Goal: Task Accomplishment & Management: Complete application form

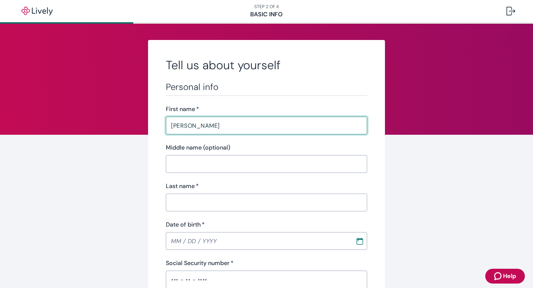
type input "[PERSON_NAME]"
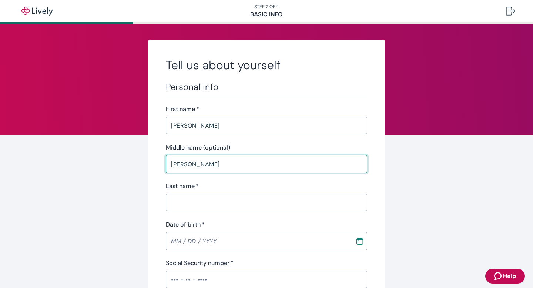
type input "[PERSON_NAME]"
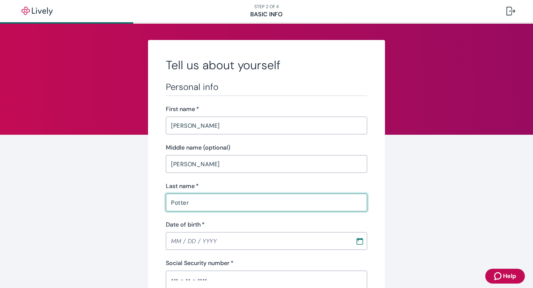
type input "Potter"
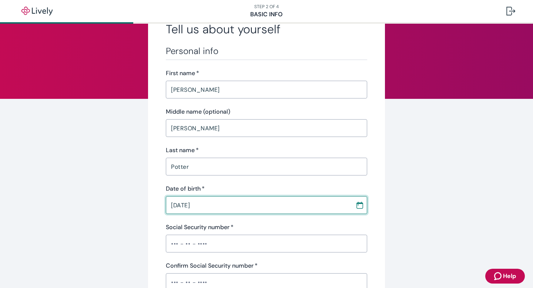
scroll to position [55, 0]
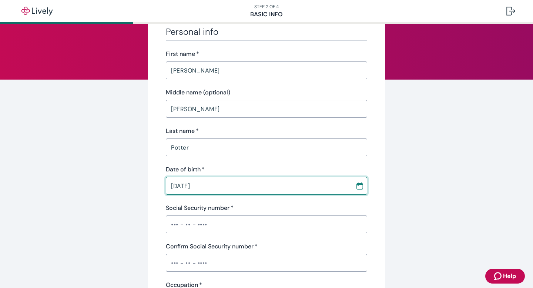
type input "[DATE]"
click at [173, 227] on input "Social Security number   *" at bounding box center [266, 224] width 201 height 15
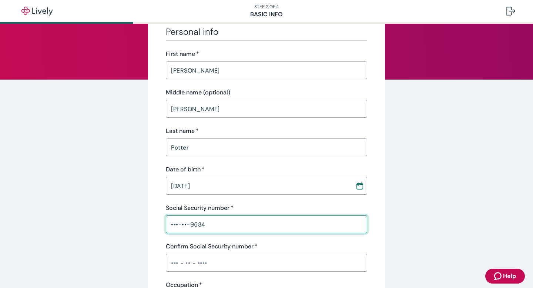
type input "•••-••-9534"
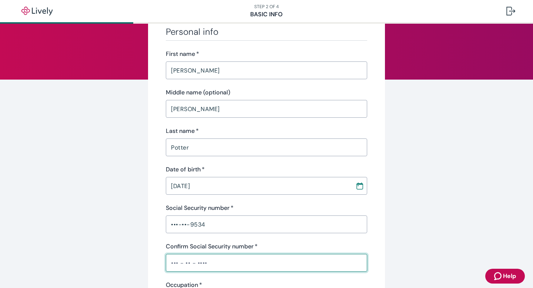
click at [169, 264] on input "Confirm Social Security number   *" at bounding box center [266, 262] width 201 height 15
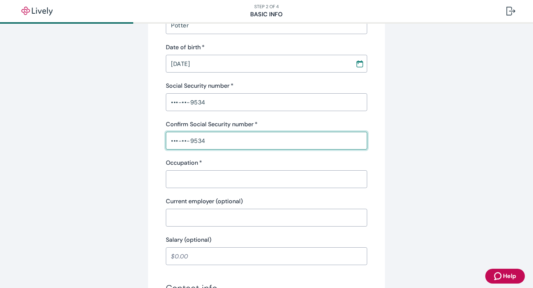
scroll to position [183, 0]
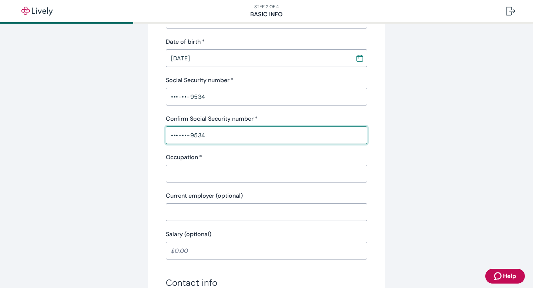
type input "•••-••-9534"
click at [173, 171] on input "Occupation   *" at bounding box center [266, 173] width 201 height 15
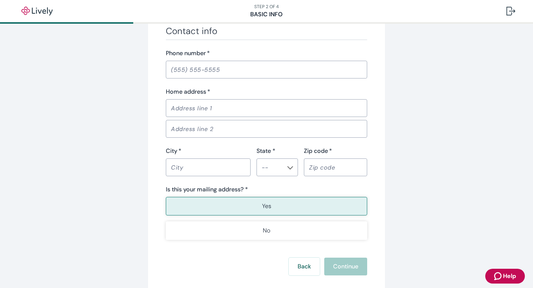
scroll to position [436, 0]
type input "retired"
click at [168, 71] on input "Phone number   *" at bounding box center [266, 68] width 201 height 15
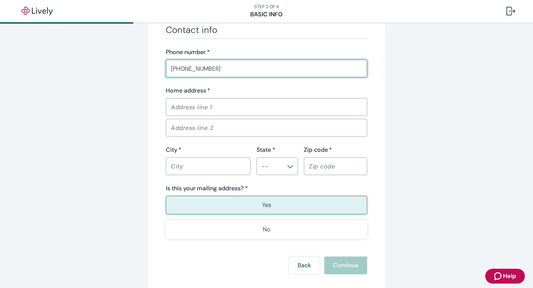
type input "[PHONE_NUMBER]"
click at [171, 107] on input "Home address   *" at bounding box center [266, 107] width 201 height 15
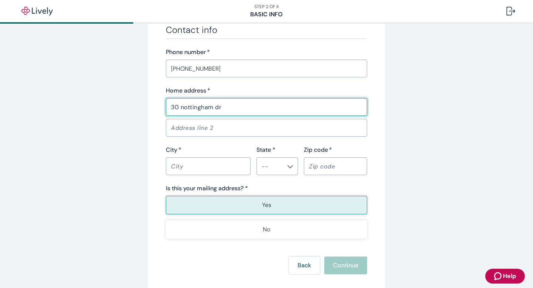
type input "30 nottingham dr"
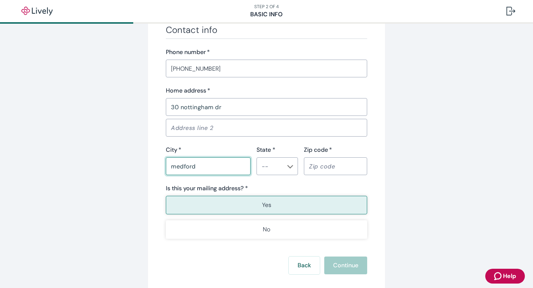
type input "medford"
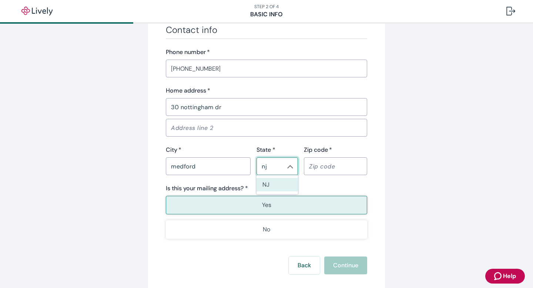
click at [263, 184] on li "NJ" at bounding box center [277, 184] width 41 height 13
type input "NJ"
click at [318, 167] on input "Zip code   *" at bounding box center [335, 166] width 63 height 15
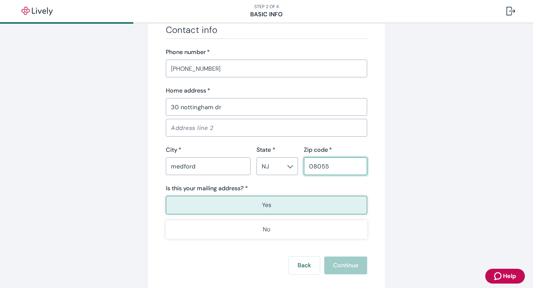
type input "08055"
click at [268, 203] on p "Yes" at bounding box center [266, 205] width 9 height 9
click at [345, 266] on button "Continue" at bounding box center [345, 266] width 43 height 18
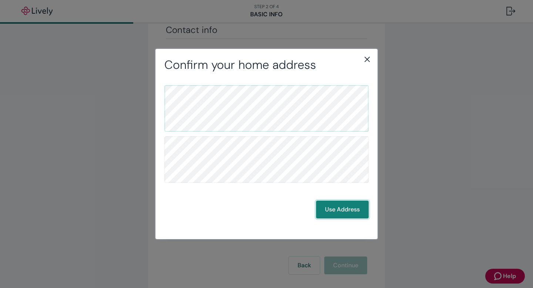
click at [342, 210] on button "Use Address" at bounding box center [342, 210] width 53 height 18
